Goal: Navigation & Orientation: Find specific page/section

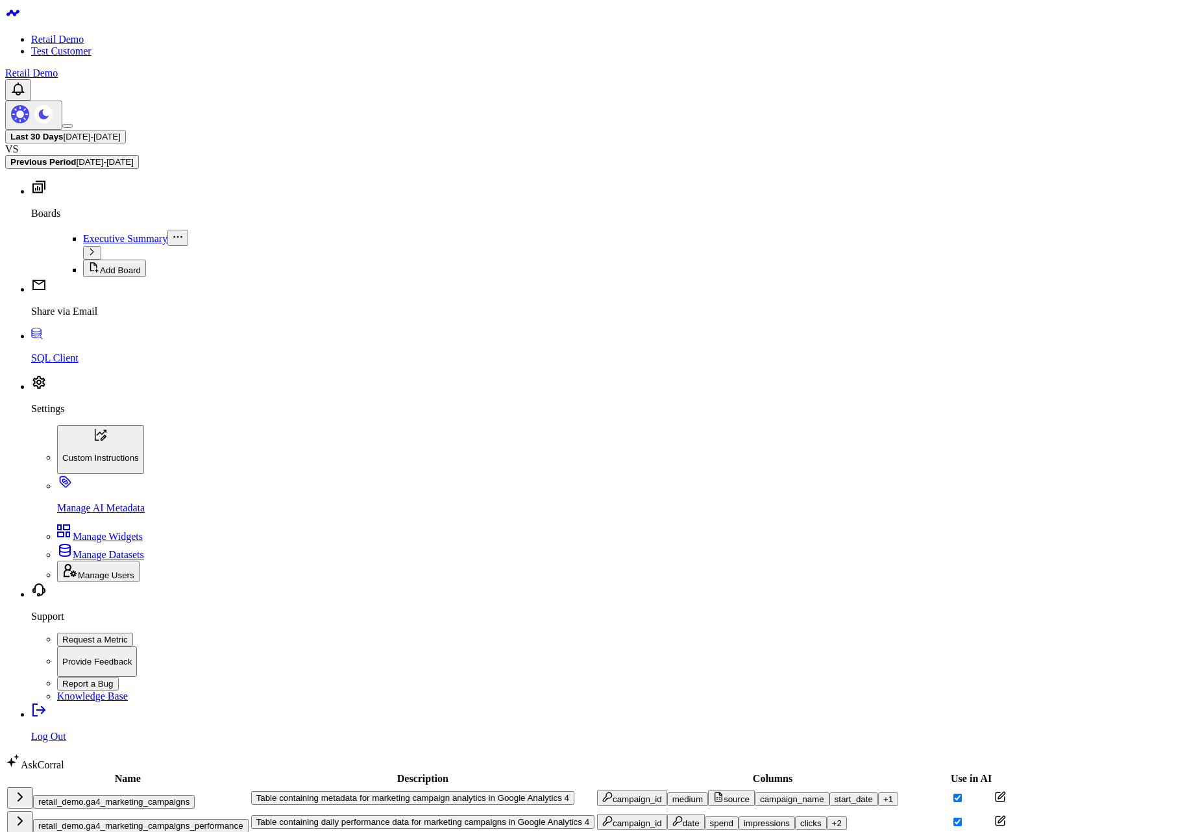
click at [193, 819] on button "retail_demo.ga4_marketing_campaigns_performance" at bounding box center [140, 826] width 215 height 14
click at [187, 795] on button "retail_demo.ga4_marketing_campaigns" at bounding box center [114, 802] width 162 height 14
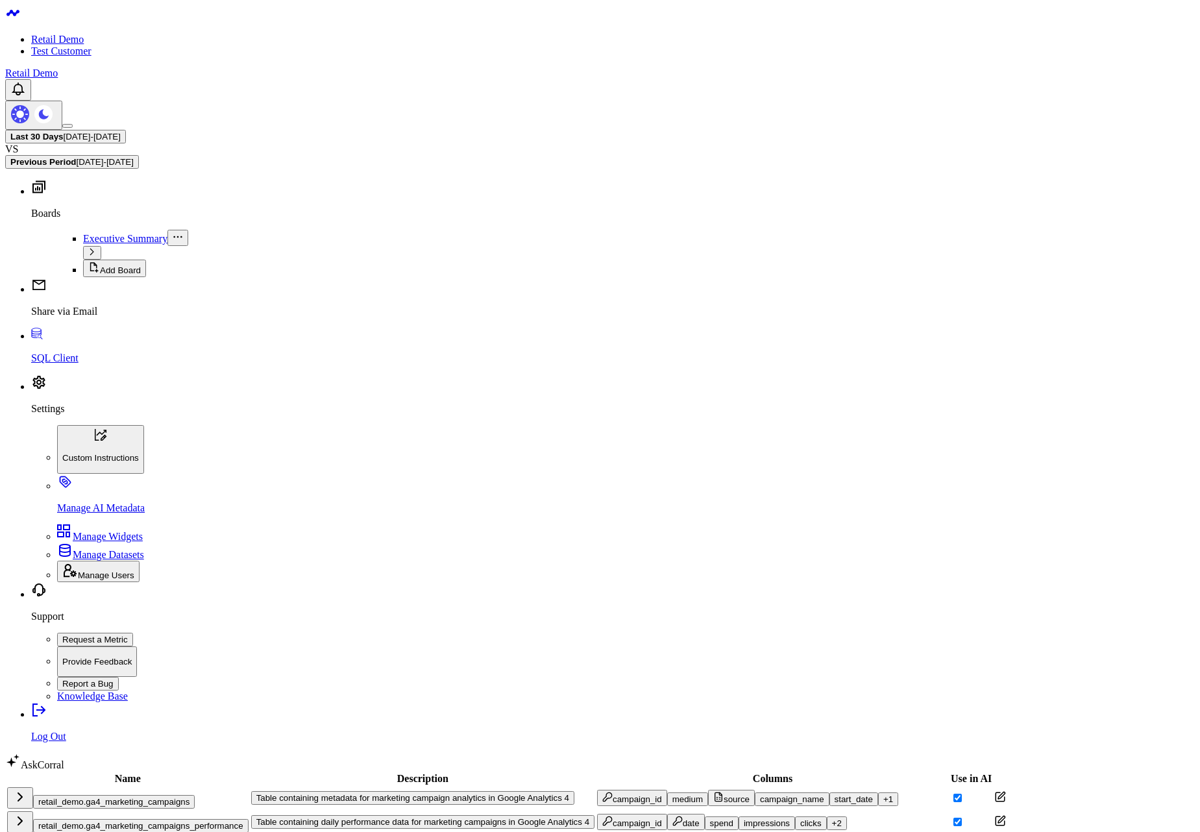
click at [193, 819] on button "retail_demo.ga4_marketing_campaigns_performance" at bounding box center [140, 826] width 215 height 14
click at [189, 795] on button "retail_demo.ga4_marketing_campaigns" at bounding box center [114, 802] width 162 height 14
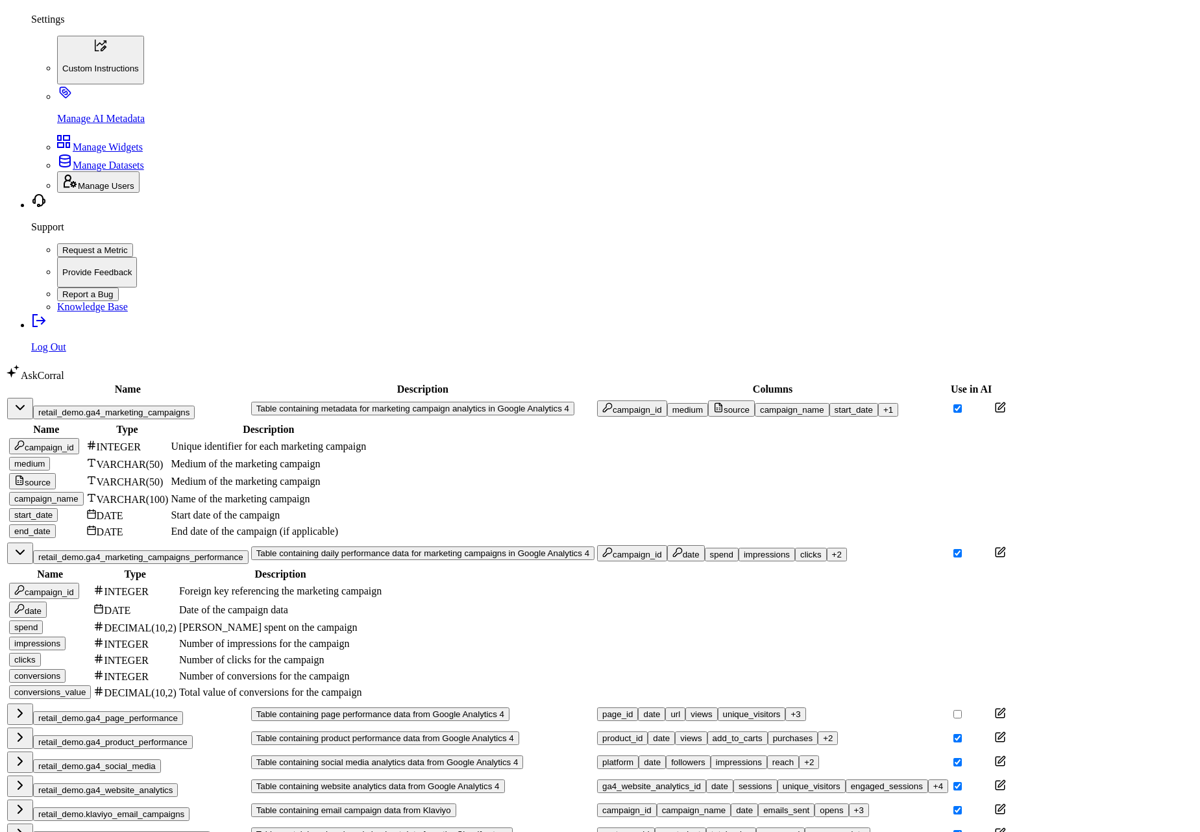
scroll to position [311, 0]
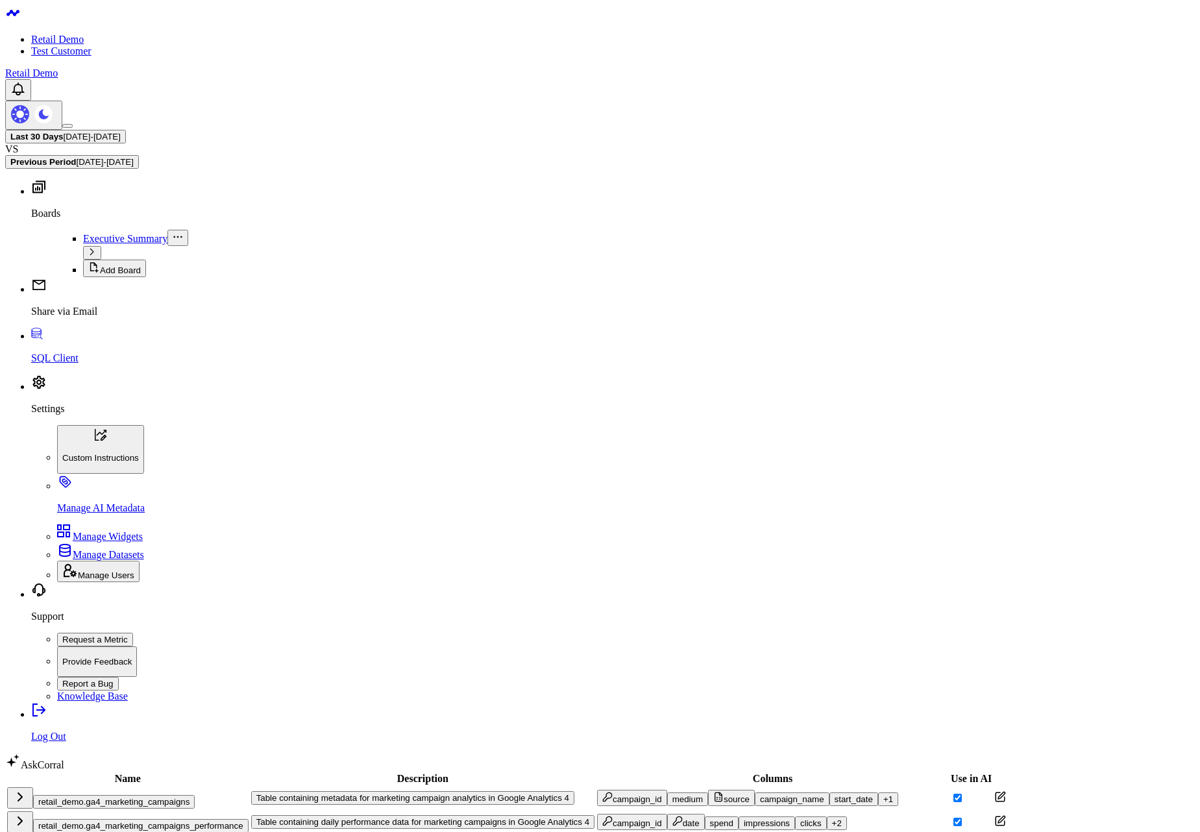
click at [356, 815] on button "Table containing daily performance data for marketing campaigns in Google Analy…" at bounding box center [422, 822] width 343 height 14
click at [359, 791] on button "Table containing metadata for marketing campaign analytics in Google Analytics 4" at bounding box center [412, 798] width 323 height 14
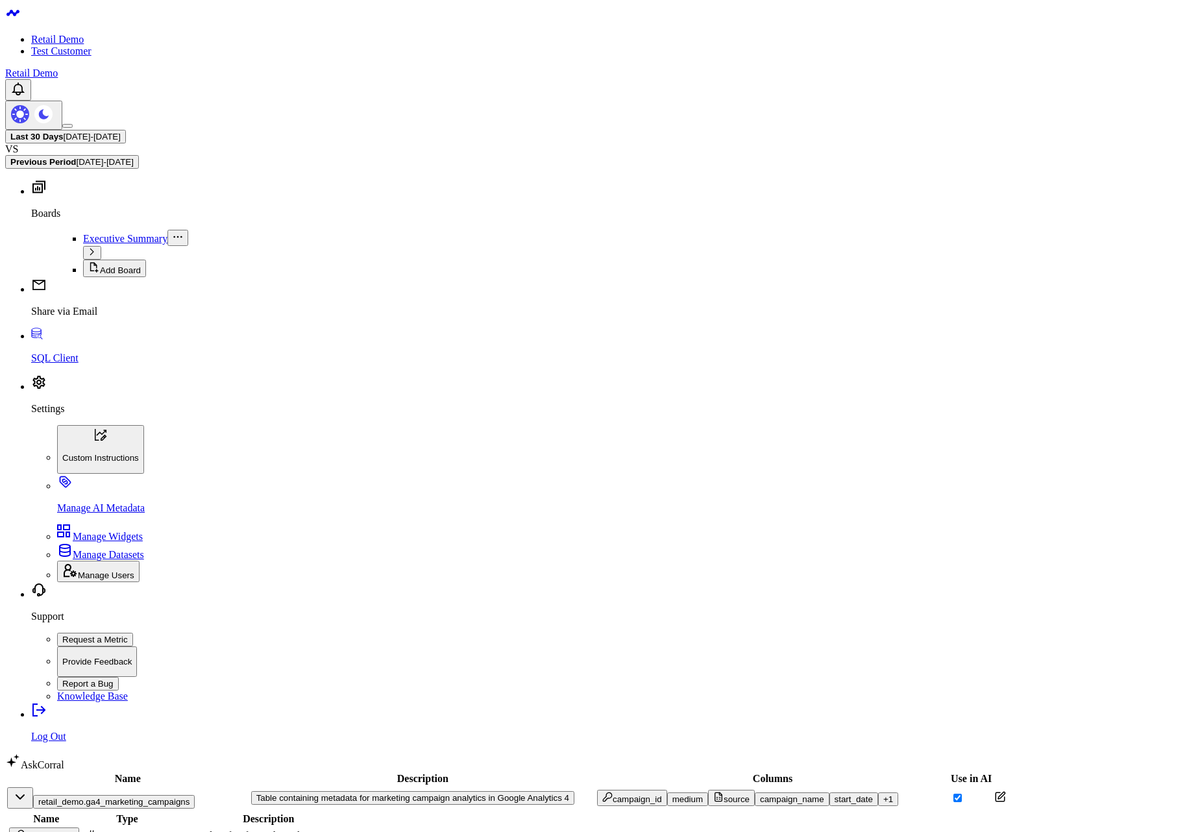
click at [359, 791] on button "Table containing metadata for marketing campaign analytics in Google Analytics 4" at bounding box center [412, 798] width 323 height 14
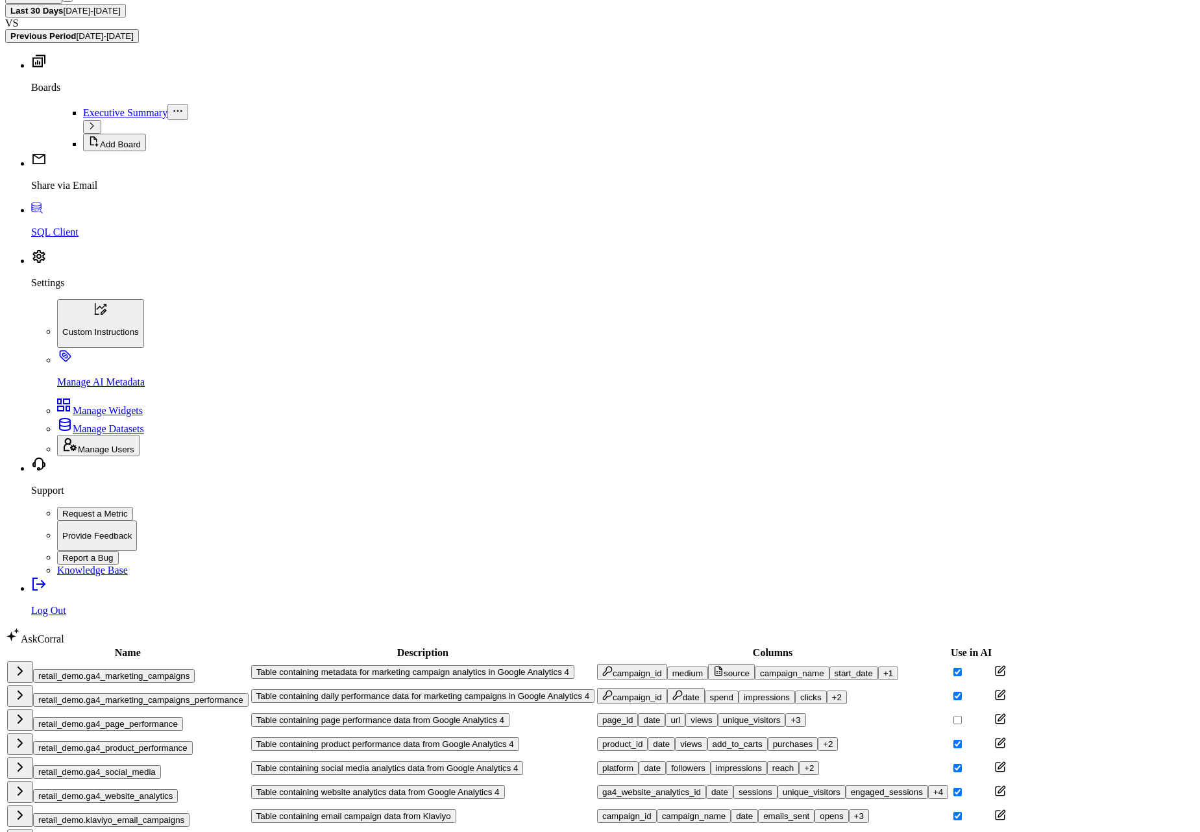
scroll to position [127, 0]
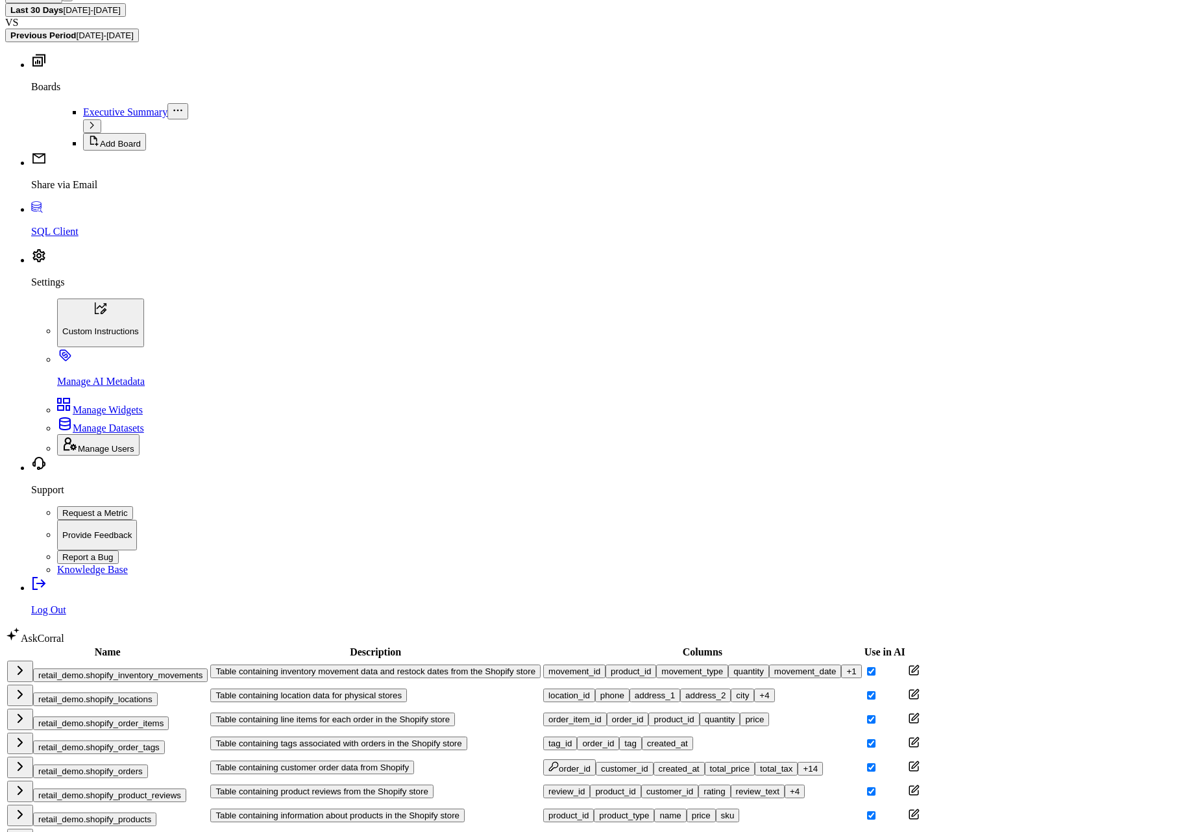
scroll to position [0, 0]
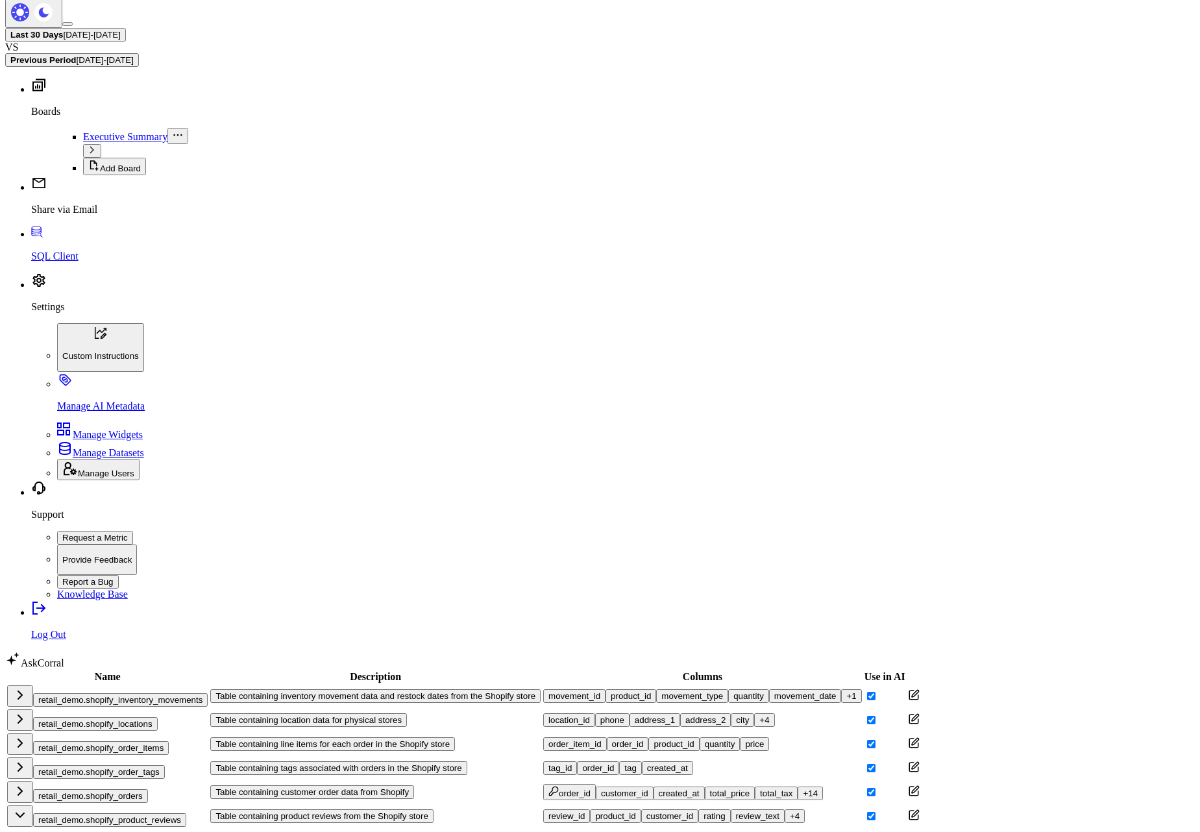
scroll to position [110, 0]
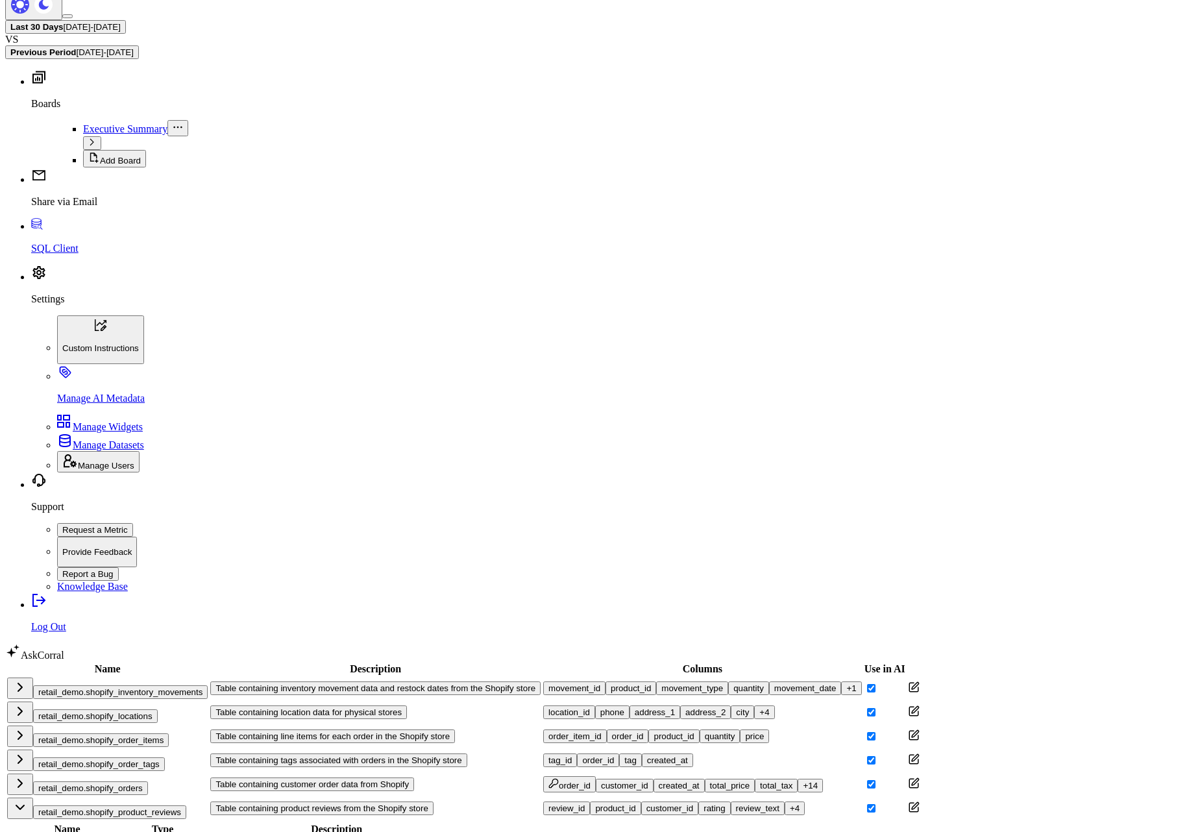
click at [414, 777] on button "Table containing customer order data from Shopify" at bounding box center [312, 784] width 204 height 14
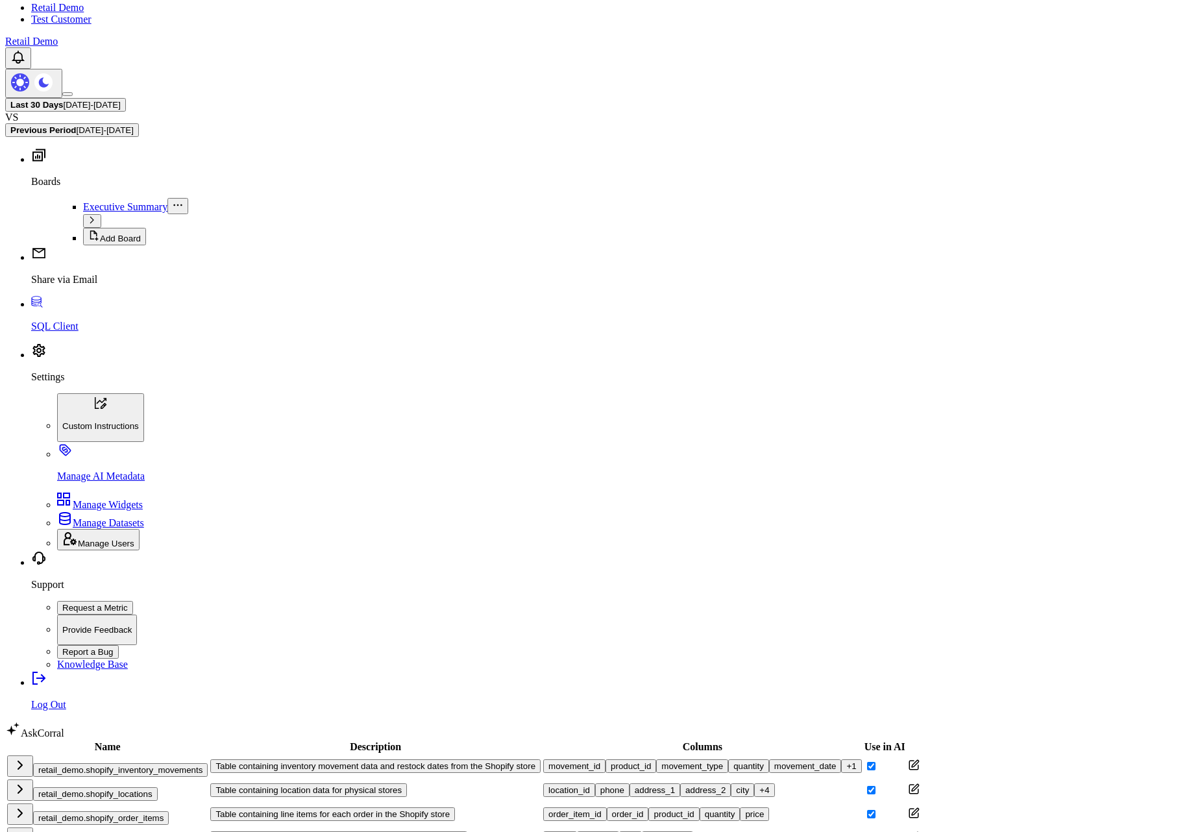
scroll to position [0, 0]
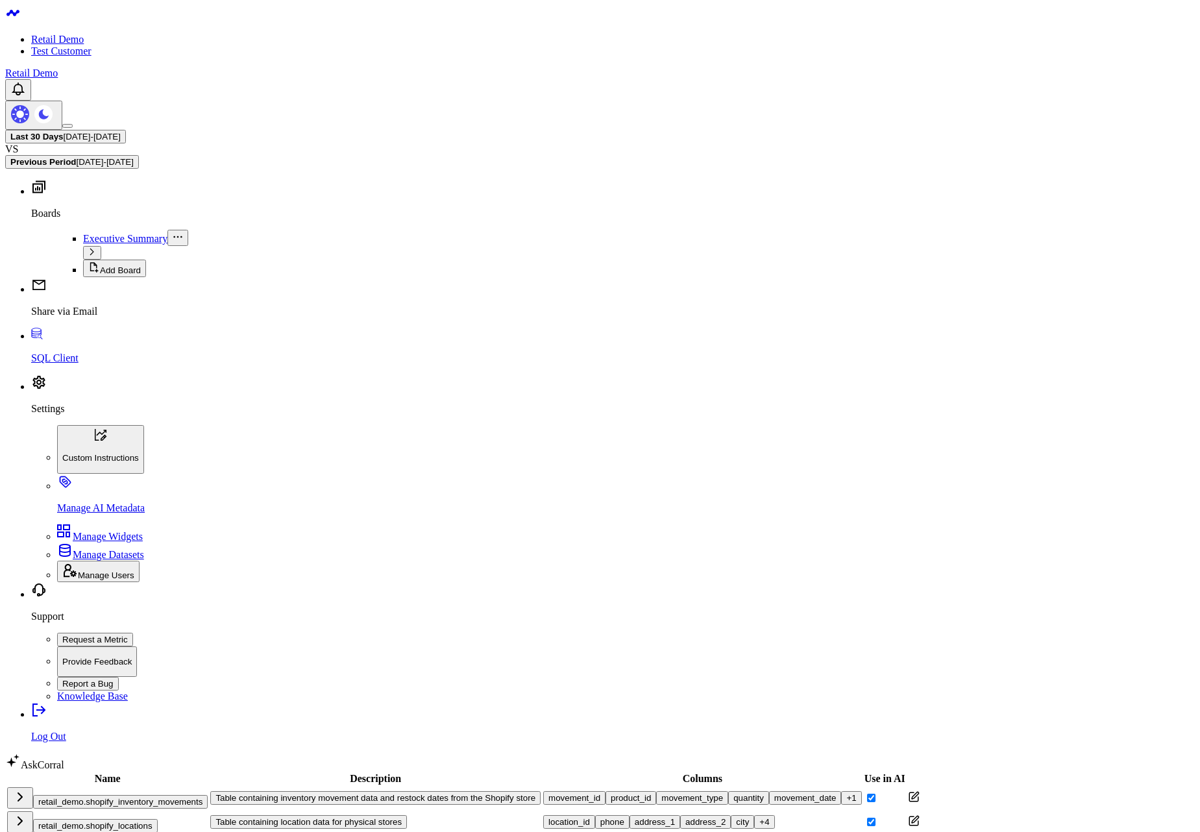
click at [59, 415] on p "Settings" at bounding box center [612, 409] width 1163 height 12
